Goal: Task Accomplishment & Management: Use online tool/utility

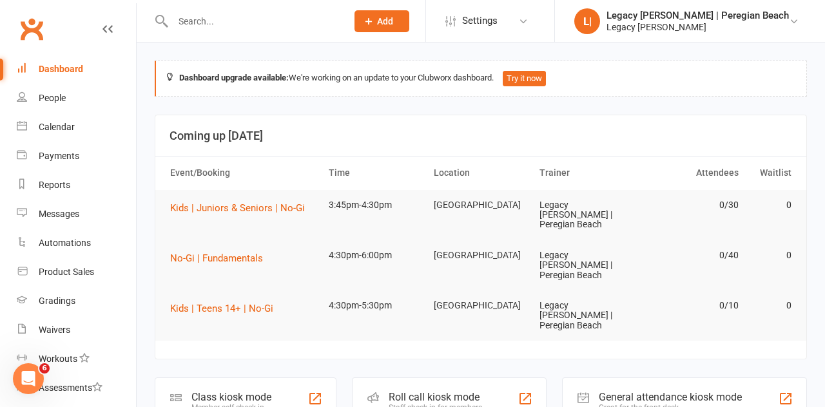
click at [250, 391] on div "Class kiosk mode" at bounding box center [231, 397] width 80 height 12
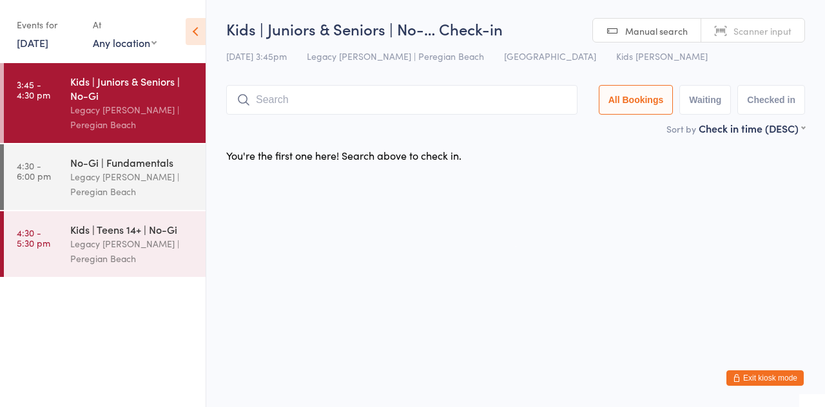
click at [411, 99] on input "search" at bounding box center [401, 100] width 351 height 30
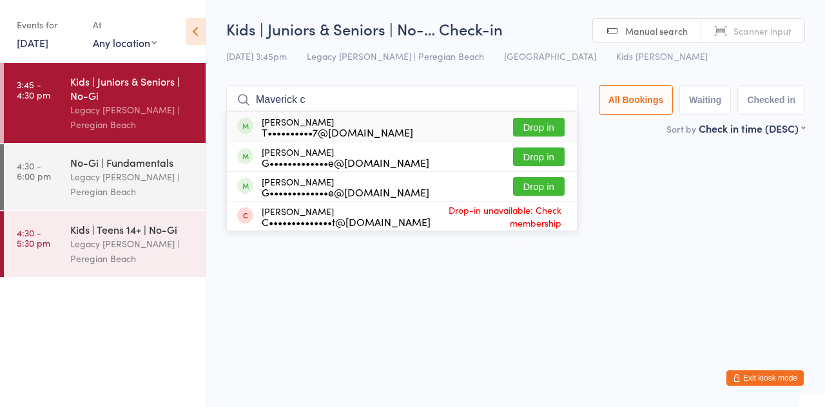
type input "Maverick c"
click at [549, 129] on button "Drop in" at bounding box center [539, 127] width 52 height 19
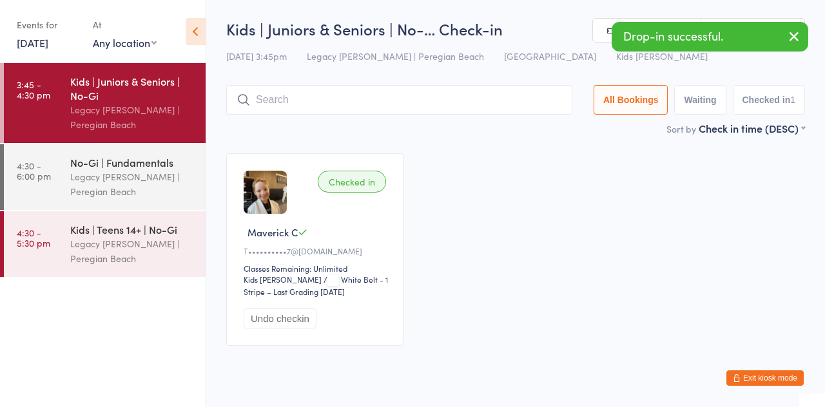
click at [796, 43] on icon "button" at bounding box center [793, 36] width 15 height 16
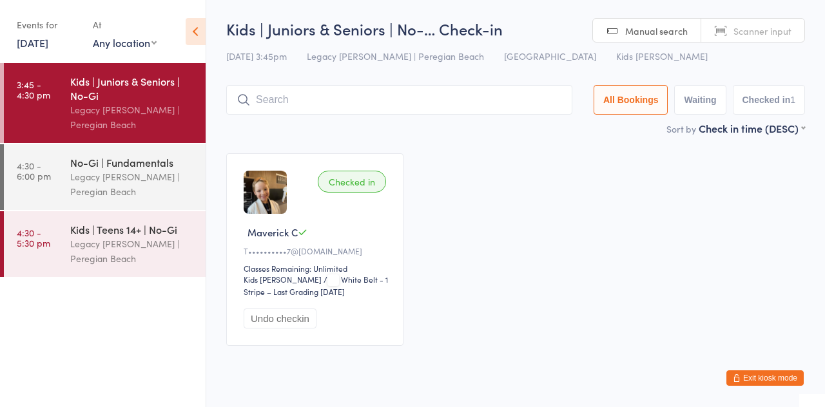
click at [383, 101] on input "search" at bounding box center [399, 100] width 346 height 30
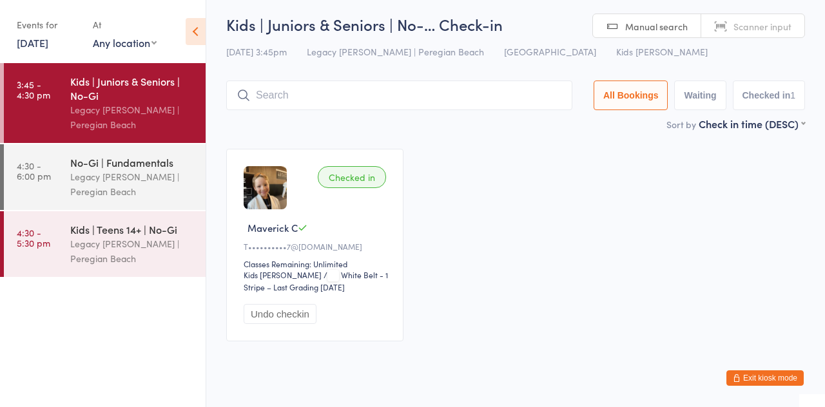
scroll to position [27, 0]
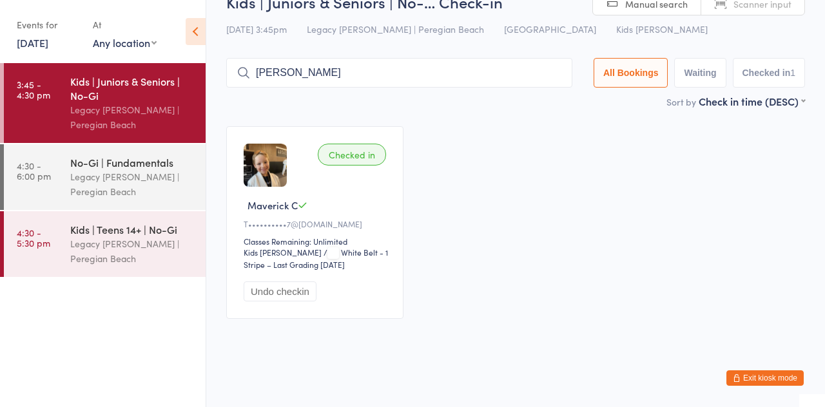
type input "[PERSON_NAME]"
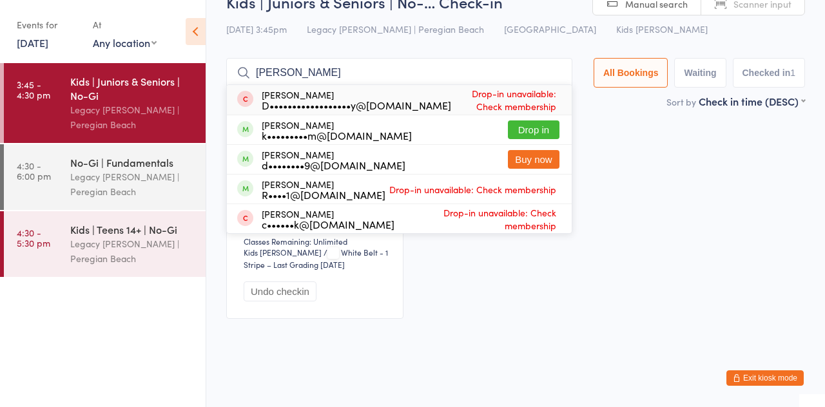
click at [544, 137] on button "Drop in" at bounding box center [534, 129] width 52 height 19
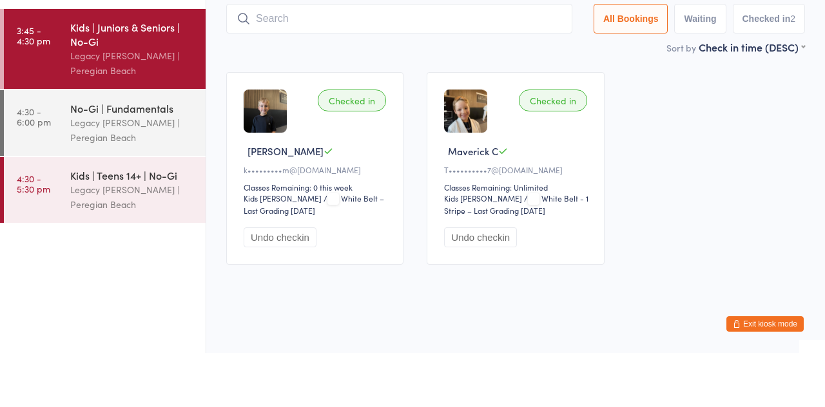
click at [62, 184] on link "4:30 - 6:00 pm No-Gi | Fundamentals Legacy Jiu Jitsu | Peregian Beach" at bounding box center [105, 177] width 202 height 66
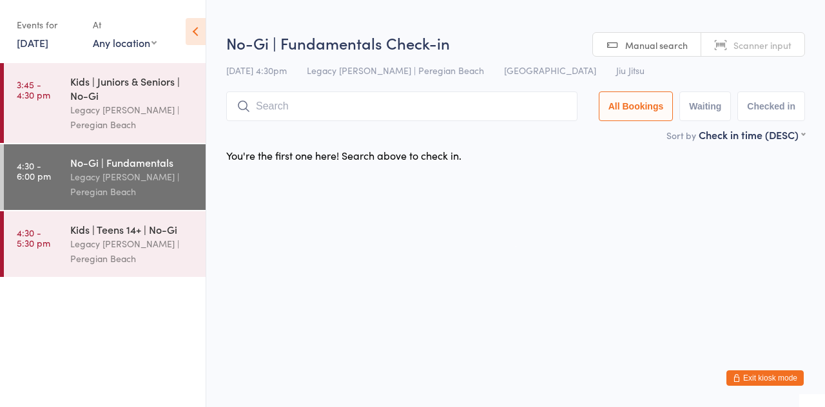
click at [26, 106] on link "3:45 - 4:30 pm Kids | Juniors & Seniors | No-Gi Legacy Jiu Jitsu | [GEOGRAPHIC_…" at bounding box center [105, 103] width 202 height 80
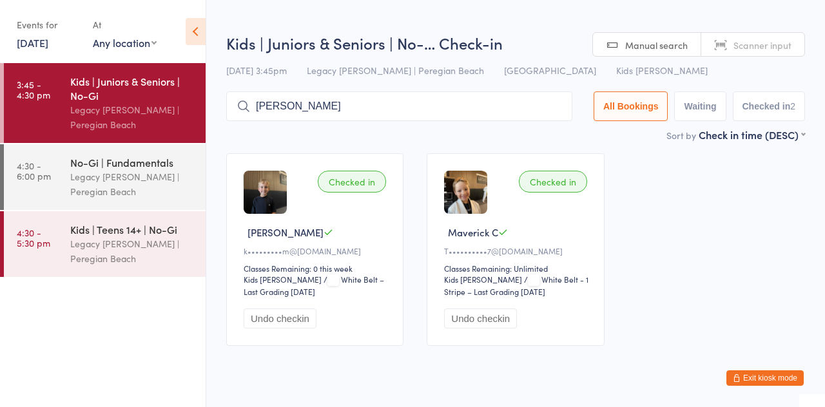
type input "[PERSON_NAME]"
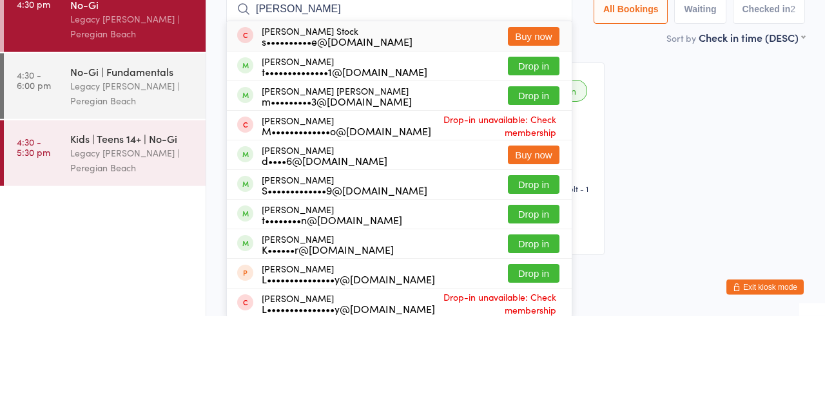
click at [549, 165] on button "Drop in" at bounding box center [534, 157] width 52 height 19
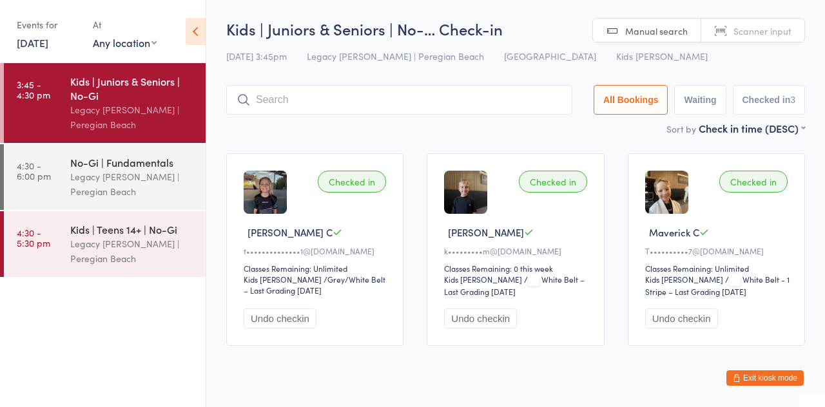
click at [387, 99] on input "search" at bounding box center [399, 100] width 346 height 30
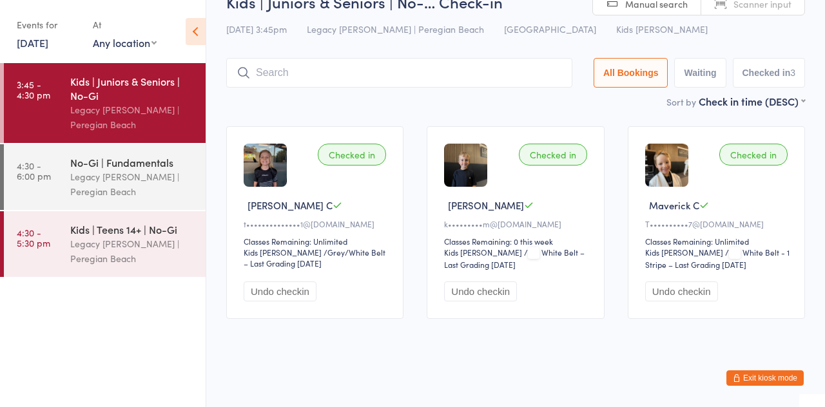
type input "H"
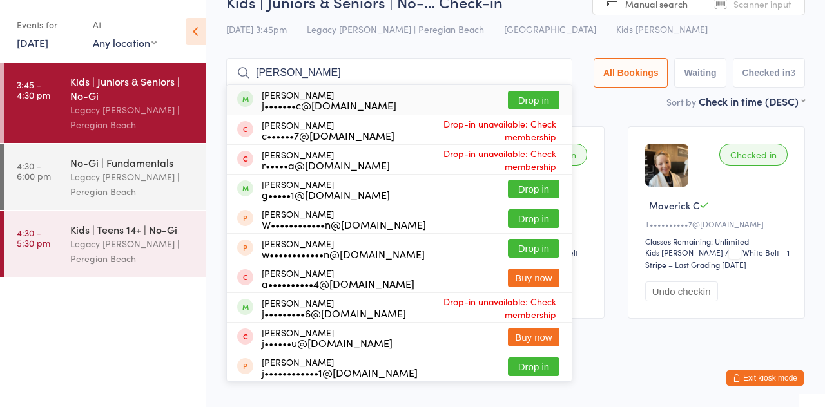
type input "[PERSON_NAME]"
click at [543, 104] on button "Drop in" at bounding box center [534, 100] width 52 height 19
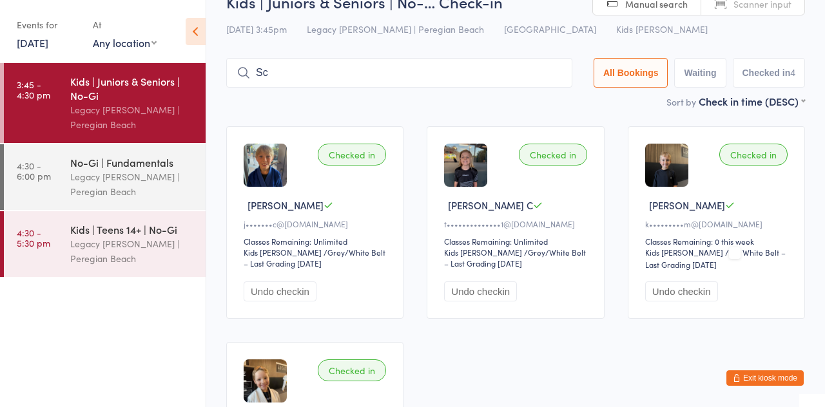
type input "Scarlett"
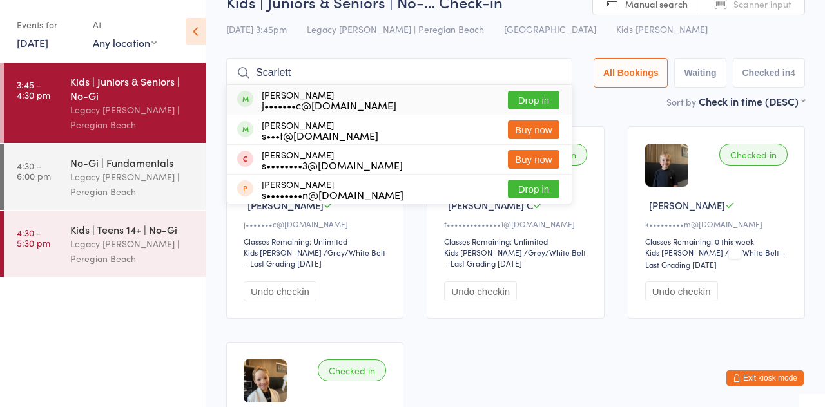
click at [535, 101] on button "Drop in" at bounding box center [534, 100] width 52 height 19
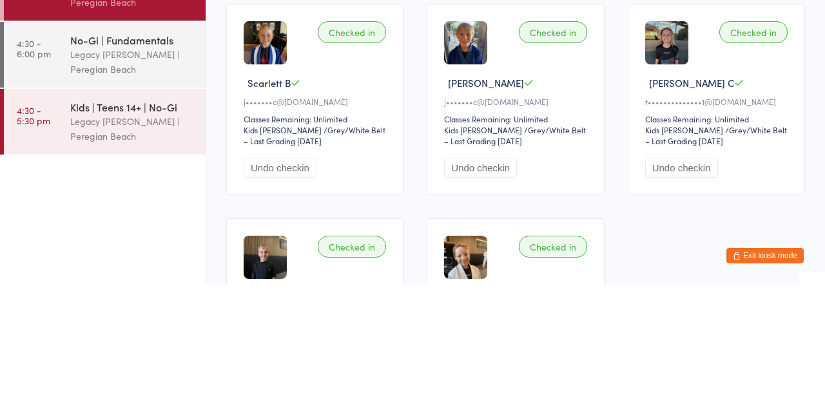
click at [111, 180] on div "Legacy [PERSON_NAME] | Peregian Beach" at bounding box center [132, 184] width 124 height 30
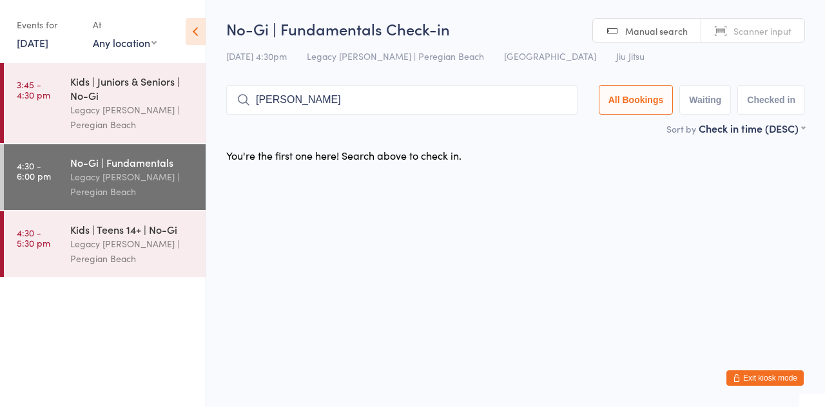
type input "[PERSON_NAME]"
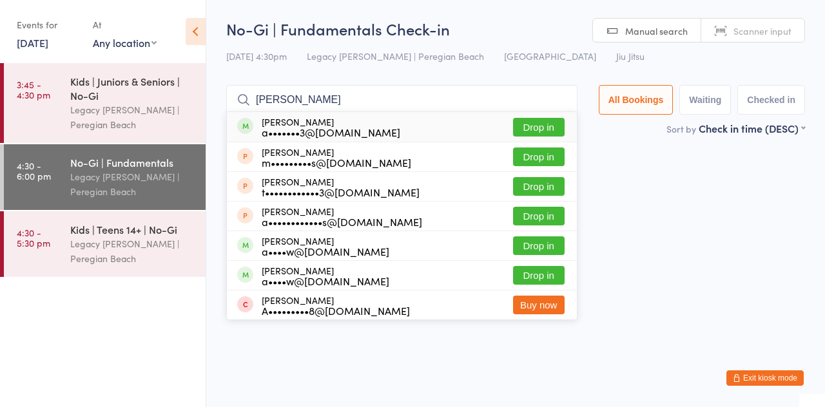
click at [555, 122] on button "Drop in" at bounding box center [539, 127] width 52 height 19
